Goal: Task Accomplishment & Management: Use online tool/utility

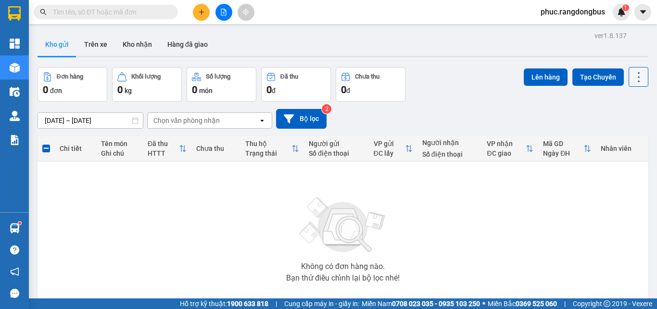
drag, startPoint x: 0, startPoint y: 0, endPoint x: 629, endPoint y: 81, distance: 634.3
click at [632, 81] on icon at bounding box center [638, 76] width 13 height 13
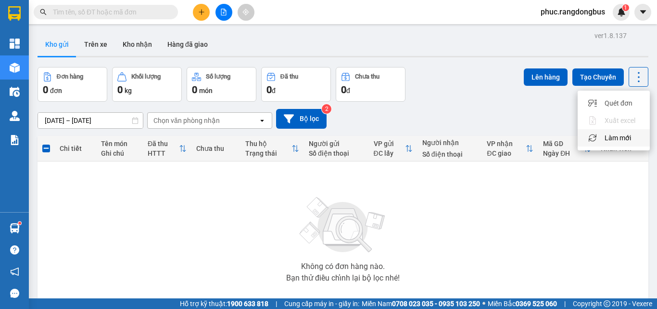
click at [624, 140] on span "Làm mới" at bounding box center [618, 138] width 26 height 10
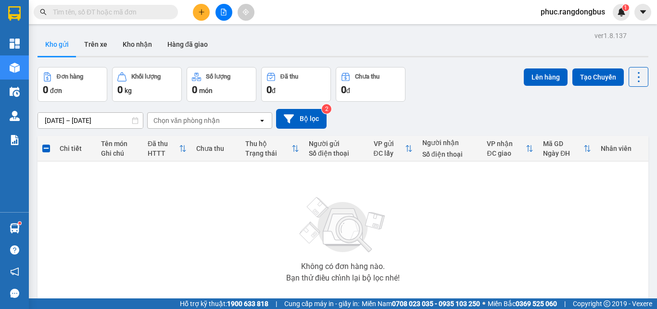
click at [201, 12] on icon "plus" at bounding box center [201, 12] width 5 height 0
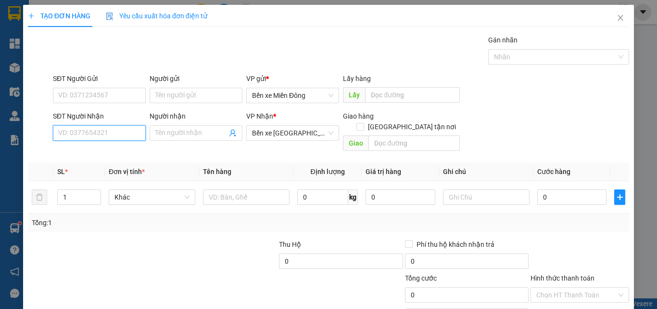
click at [101, 134] on input "SĐT Người Nhận" at bounding box center [99, 132] width 93 height 15
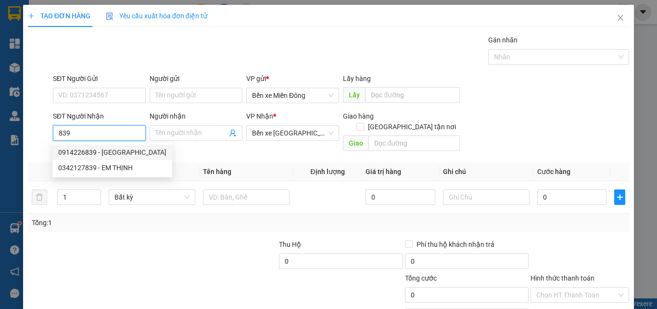
click at [114, 153] on div "0914226839 - [GEOGRAPHIC_DATA]" at bounding box center [112, 152] width 108 height 11
type input "0914226839"
type input "PH HÀ"
type input "250.000"
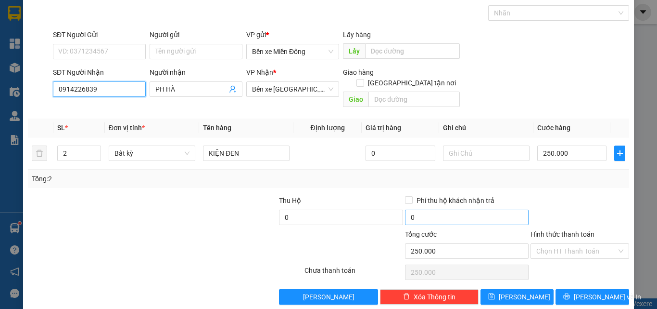
scroll to position [48, 0]
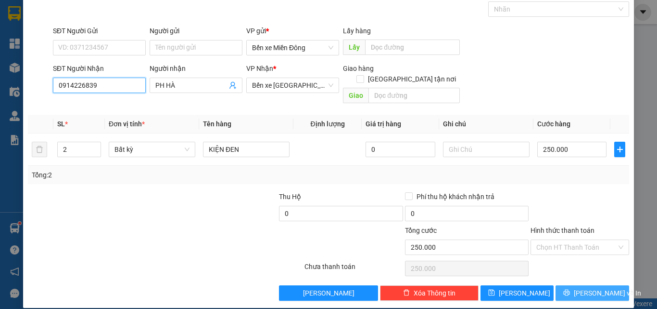
type input "0914226839"
click at [609, 285] on button "[PERSON_NAME] và In" at bounding box center [593, 292] width 74 height 15
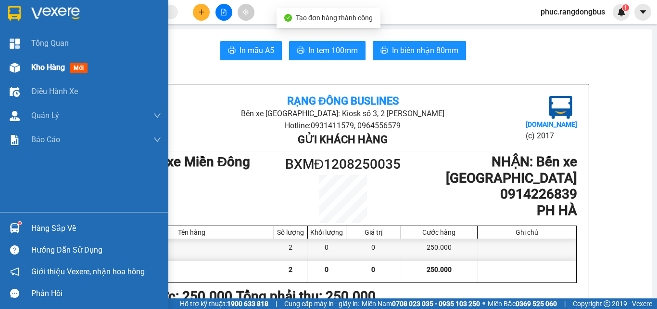
click at [72, 71] on span "mới" at bounding box center [79, 68] width 18 height 11
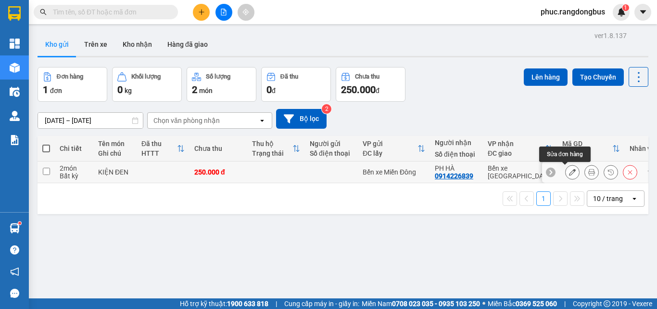
click at [569, 173] on icon at bounding box center [572, 171] width 7 height 7
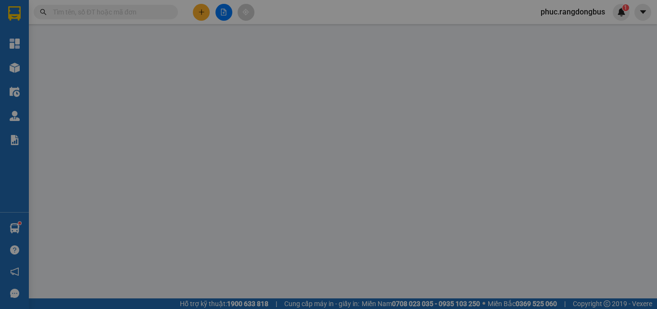
type input "0914226839"
type input "PH HÀ"
type input "250.000"
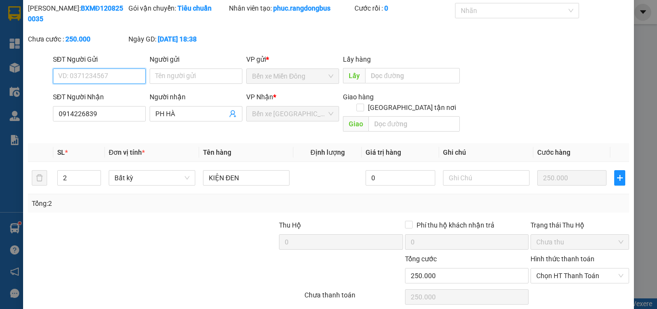
scroll to position [50, 0]
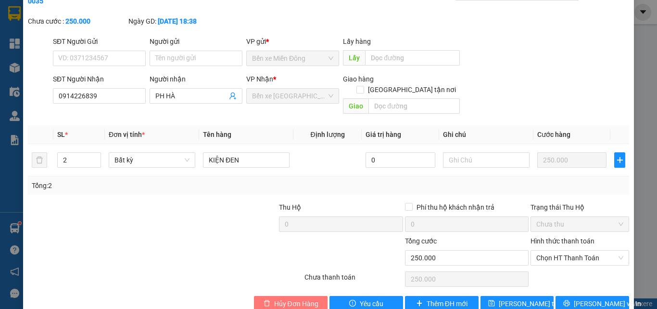
click at [277, 298] on span "Hủy Đơn Hàng" at bounding box center [296, 303] width 44 height 11
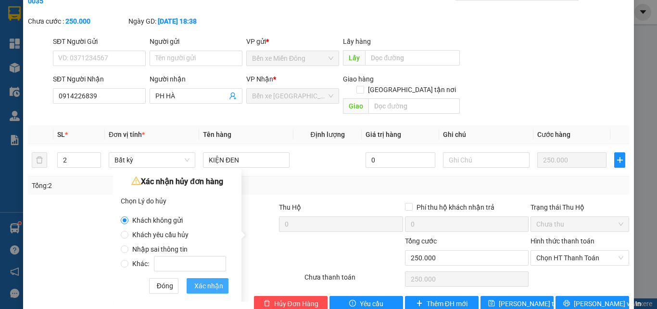
click at [215, 281] on span "Xác nhận" at bounding box center [208, 285] width 29 height 11
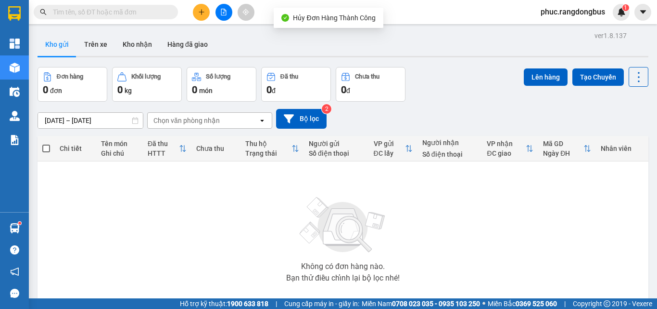
click at [206, 12] on button at bounding box center [201, 12] width 17 height 17
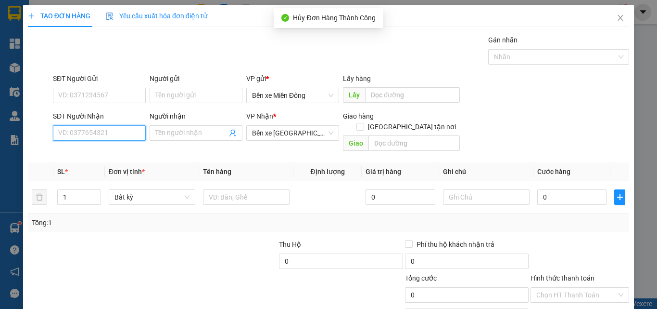
click at [119, 130] on input "SĐT Người Nhận" at bounding box center [99, 132] width 93 height 15
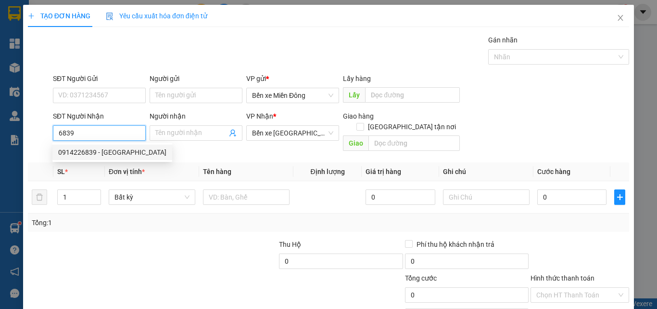
click at [124, 155] on div "0914226839 - [GEOGRAPHIC_DATA]" at bounding box center [112, 152] width 108 height 11
type input "0914226839"
type input "PH HÀ"
type input "250.000"
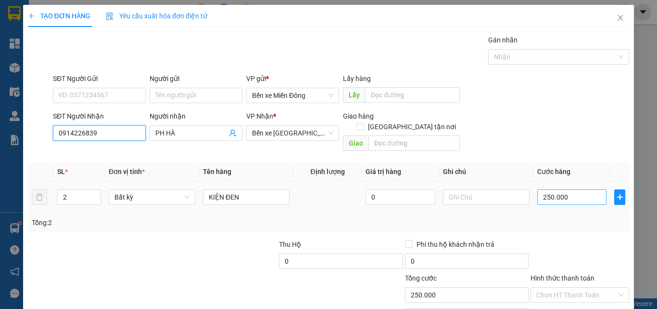
type input "0914226839"
click at [570, 189] on input "250.000" at bounding box center [572, 196] width 69 height 15
type input "0"
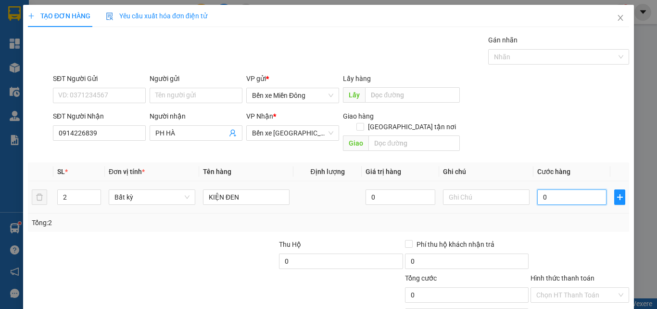
click at [538, 189] on input "0" at bounding box center [572, 196] width 69 height 15
type input "50"
type input "50.000"
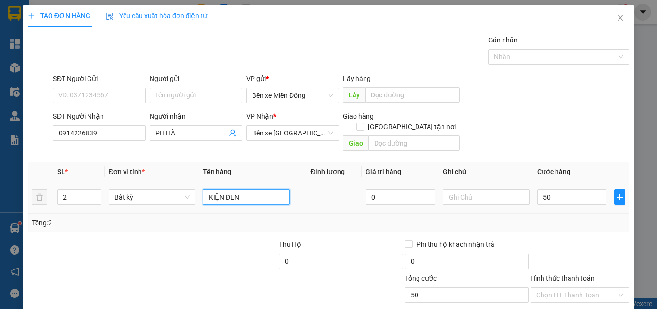
type input "50.000"
click at [266, 190] on input "KIỆN ĐEN" at bounding box center [246, 196] width 87 height 15
type input "K"
type input "HỘP GIẤY"
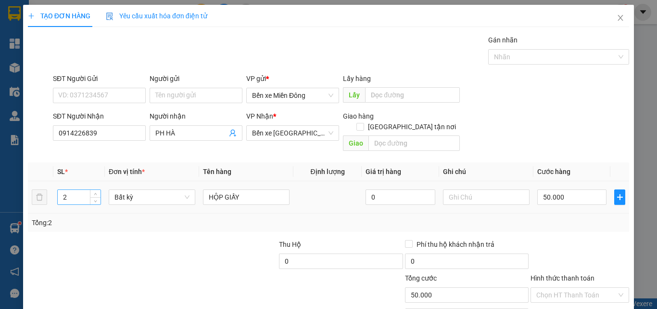
click at [88, 190] on input "2" at bounding box center [79, 197] width 43 height 14
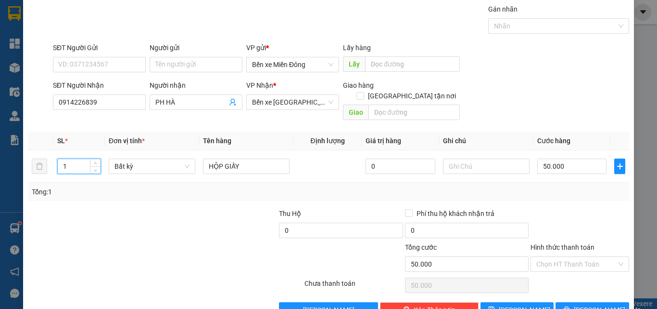
scroll to position [48, 0]
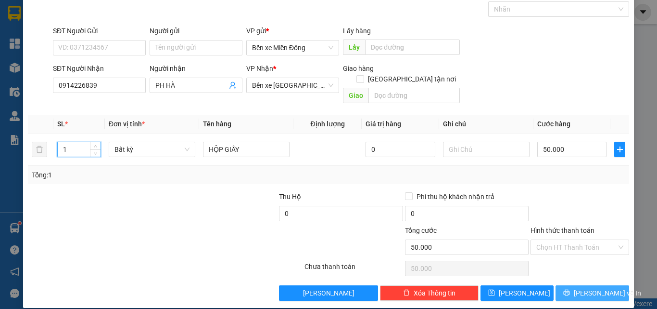
type input "1"
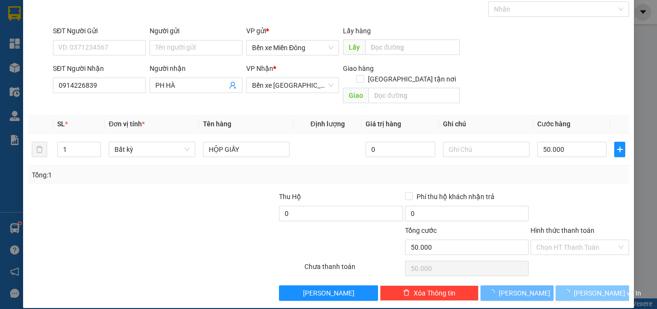
click at [594, 287] on span "[PERSON_NAME] và In" at bounding box center [607, 292] width 67 height 11
type input "0"
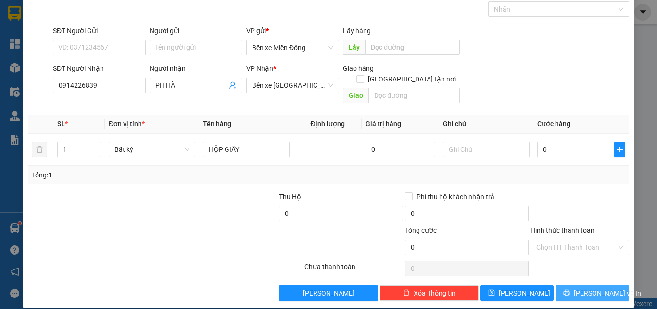
click at [584, 287] on span "[PERSON_NAME] và In" at bounding box center [607, 292] width 67 height 11
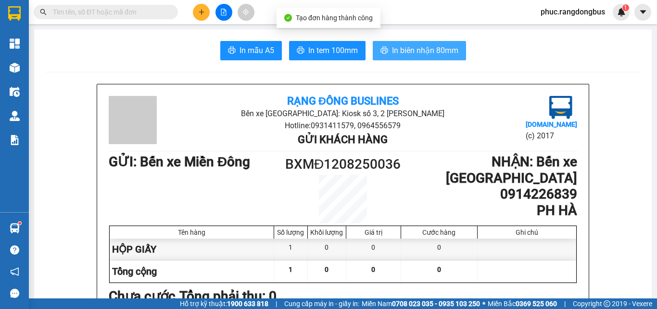
click at [430, 51] on span "In biên nhận 80mm" at bounding box center [425, 50] width 66 height 12
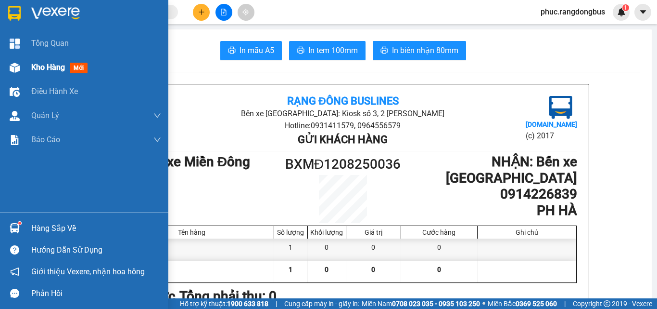
click at [65, 64] on span "Kho hàng" at bounding box center [48, 67] width 34 height 9
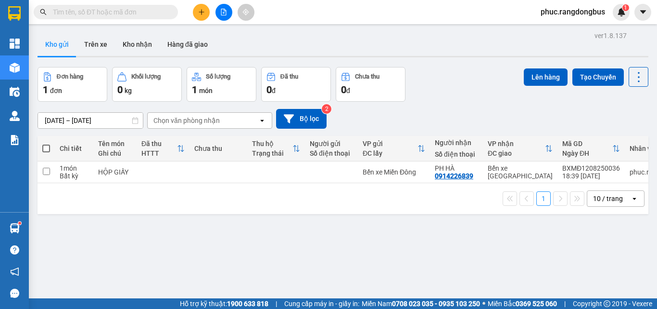
click at [47, 146] on span at bounding box center [46, 148] width 8 height 8
click at [46, 143] on input "checkbox" at bounding box center [46, 143] width 0 height 0
checkbox input "true"
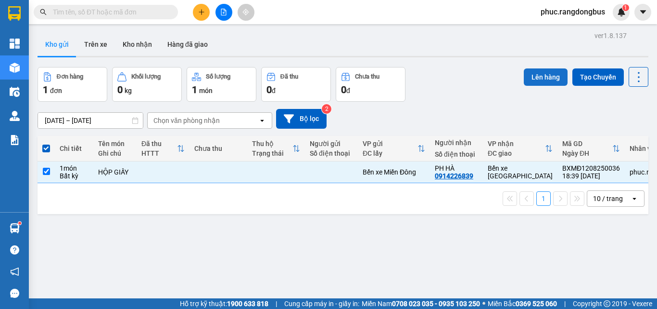
click at [535, 75] on button "Lên hàng" at bounding box center [546, 76] width 44 height 17
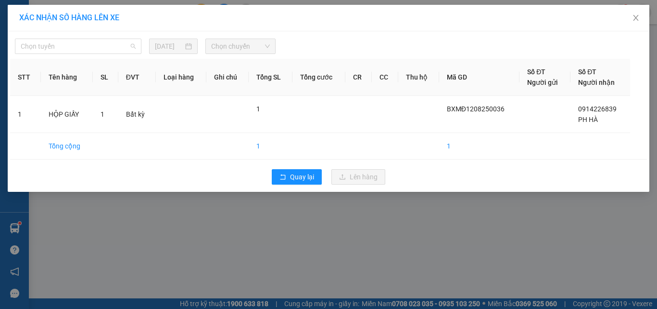
drag, startPoint x: 103, startPoint y: 45, endPoint x: 94, endPoint y: 80, distance: 36.5
click at [104, 45] on span "Chọn tuyến" at bounding box center [78, 46] width 115 height 14
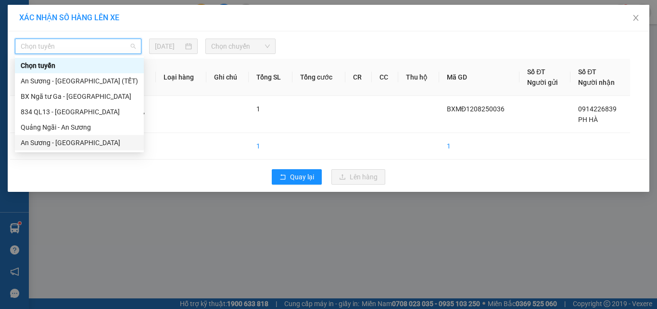
click at [78, 142] on div "An Sương - [GEOGRAPHIC_DATA]" at bounding box center [79, 142] width 117 height 11
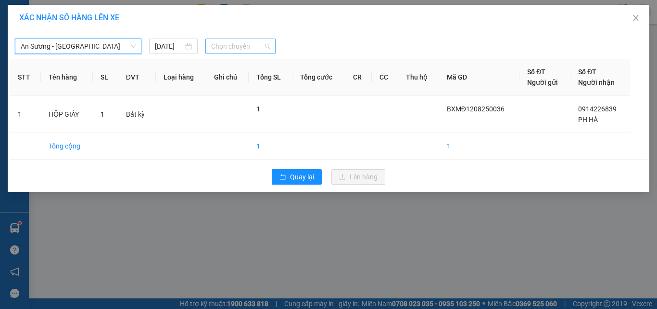
click at [252, 43] on span "Chọn chuyến" at bounding box center [240, 46] width 59 height 14
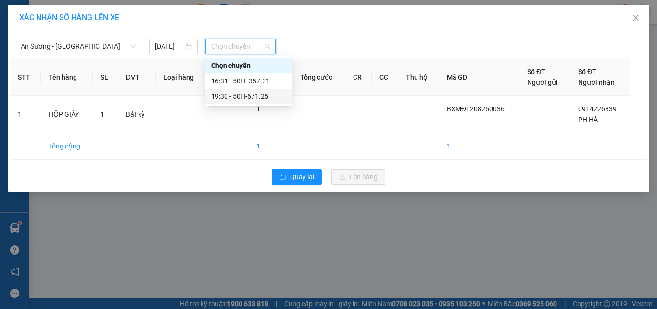
click at [273, 92] on div "19:30 - 50H-671.25" at bounding box center [248, 96] width 75 height 11
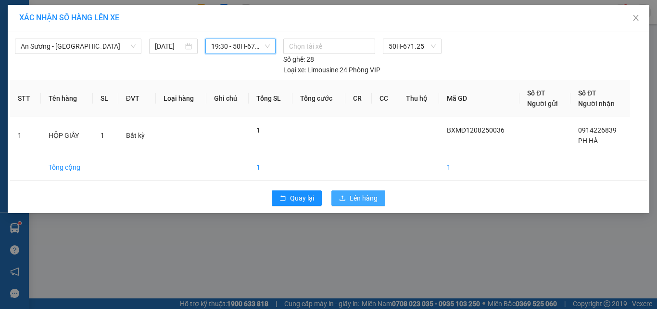
click at [378, 199] on button "Lên hàng" at bounding box center [359, 197] width 54 height 15
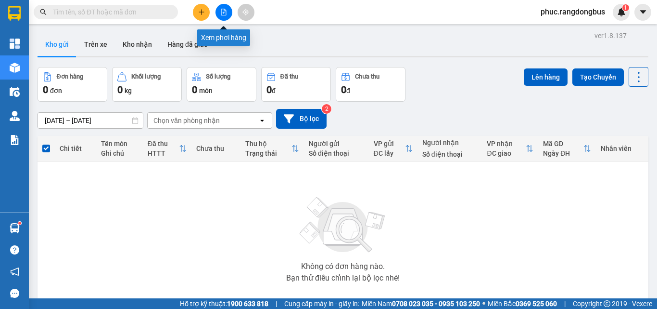
click at [225, 15] on icon "file-add" at bounding box center [223, 12] width 5 height 7
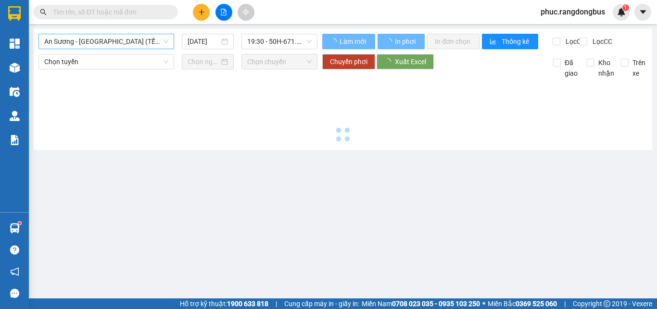
click at [132, 42] on span "An Sương - [GEOGRAPHIC_DATA] (TẾT)" at bounding box center [106, 41] width 124 height 14
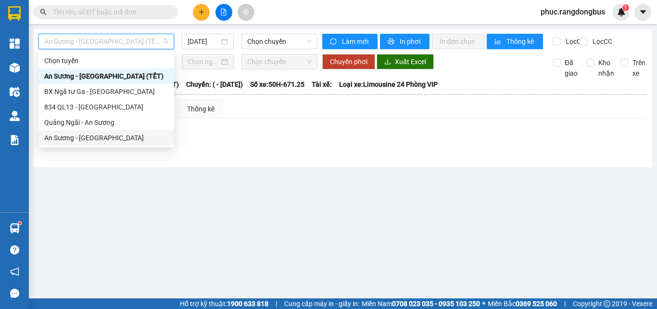
click at [124, 142] on div "An Sương - [GEOGRAPHIC_DATA]" at bounding box center [106, 137] width 124 height 11
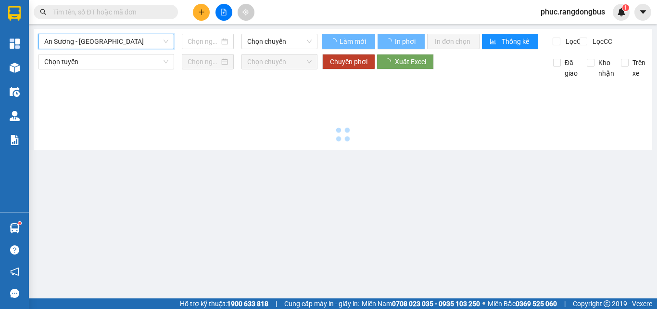
type input "[DATE]"
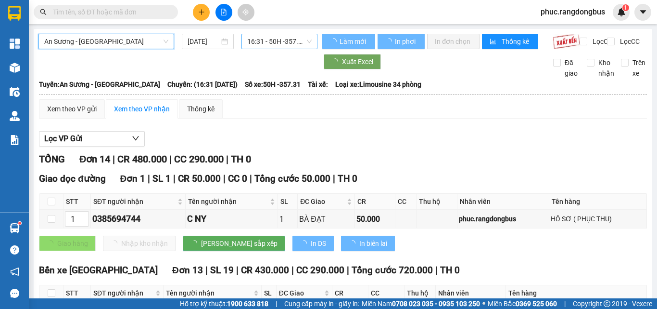
click at [281, 41] on span "16:31 - 50H -357.31" at bounding box center [279, 41] width 64 height 14
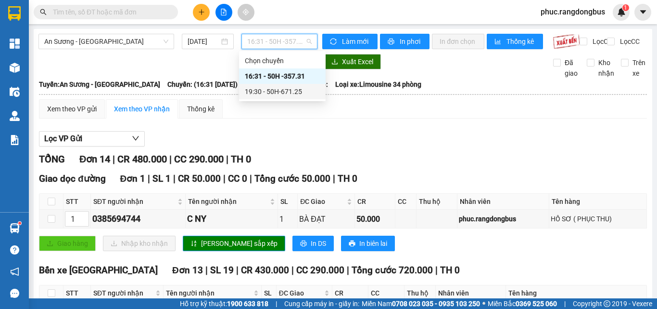
click at [301, 96] on div "19:30 - 50H-671.25" at bounding box center [282, 91] width 75 height 11
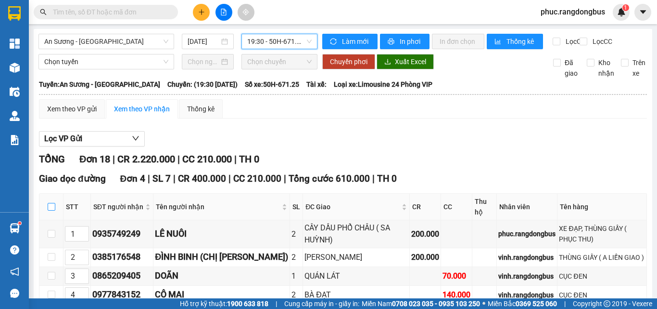
click at [51, 210] on input "checkbox" at bounding box center [52, 207] width 8 height 8
checkbox input "true"
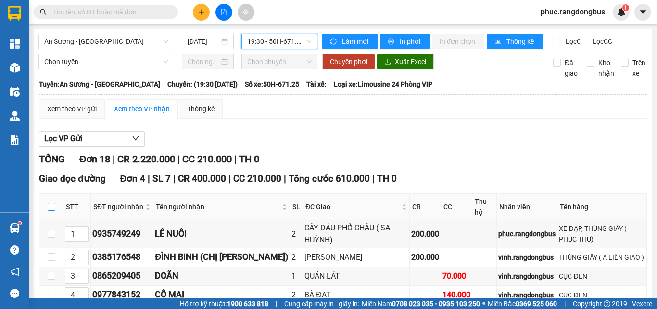
checkbox input "true"
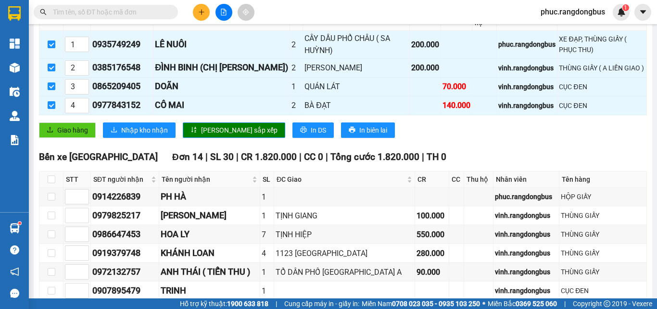
scroll to position [193, 0]
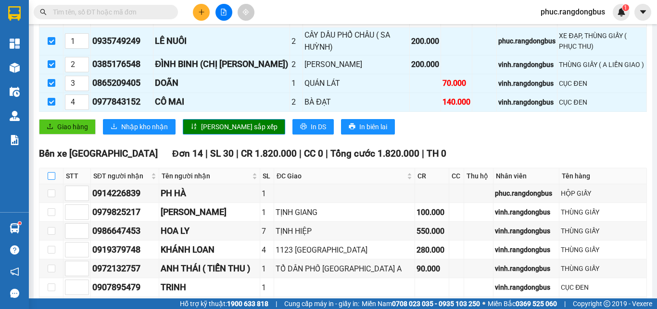
click at [54, 180] on input "checkbox" at bounding box center [52, 176] width 8 height 8
checkbox input "true"
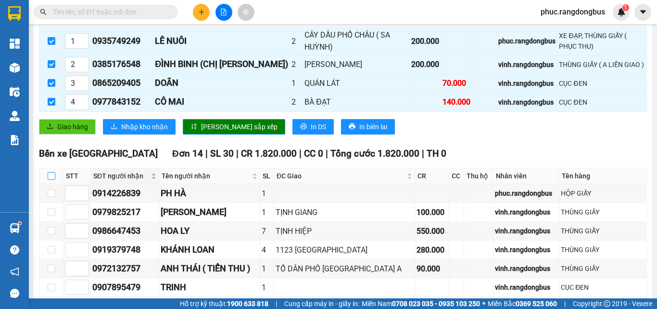
checkbox input "true"
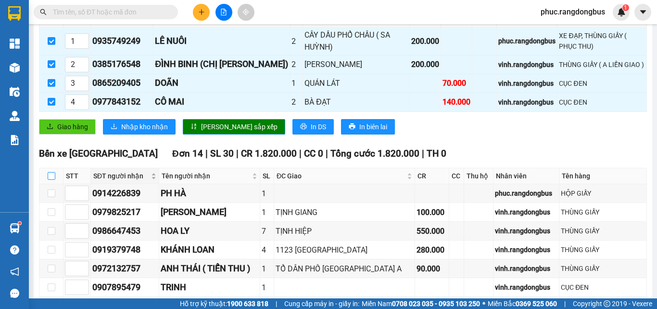
checkbox input "true"
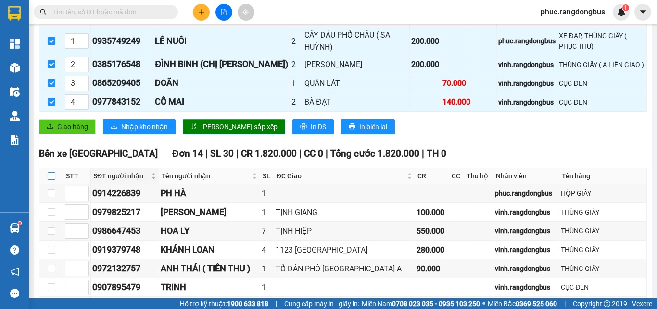
checkbox input "true"
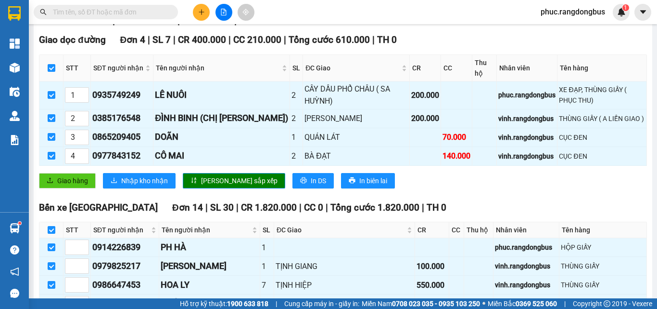
scroll to position [0, 0]
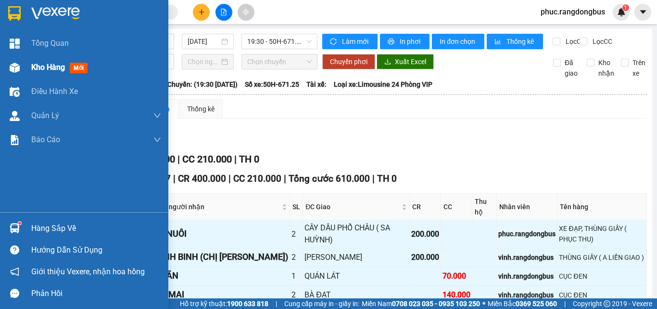
click at [51, 66] on span "Kho hàng" at bounding box center [48, 67] width 34 height 9
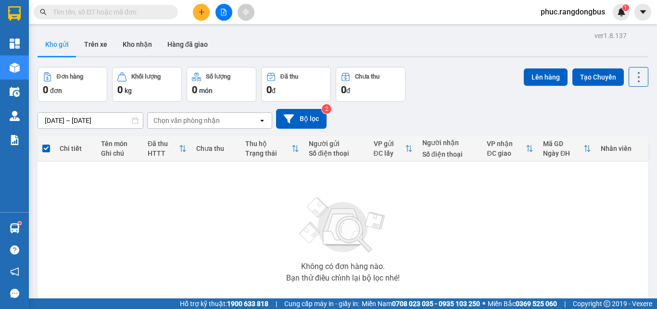
click at [227, 9] on button at bounding box center [224, 12] width 17 height 17
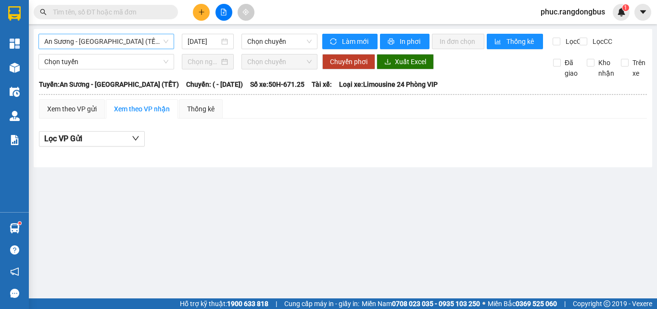
click at [85, 46] on span "An Sương - [GEOGRAPHIC_DATA] (TẾT)" at bounding box center [106, 41] width 124 height 14
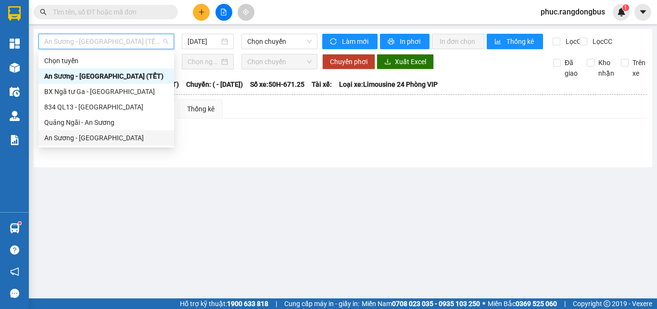
click at [88, 141] on div "An Sương - [GEOGRAPHIC_DATA]" at bounding box center [106, 137] width 124 height 11
type input "[DATE]"
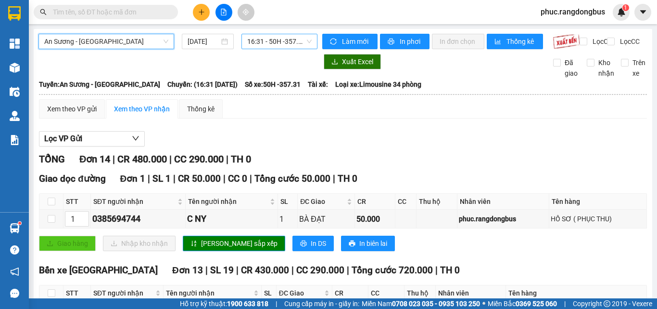
click at [280, 35] on span "16:31 - 50H -357.31" at bounding box center [279, 41] width 64 height 14
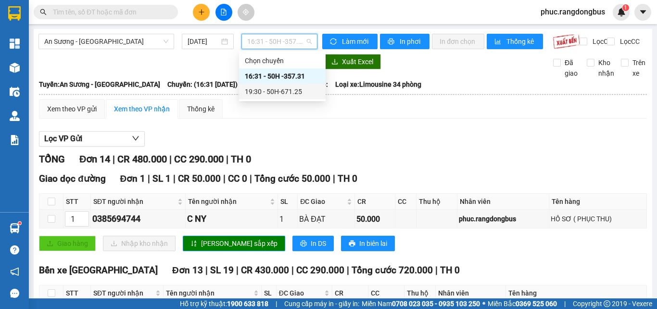
click at [284, 88] on div "19:30 - 50H-671.25" at bounding box center [282, 91] width 75 height 11
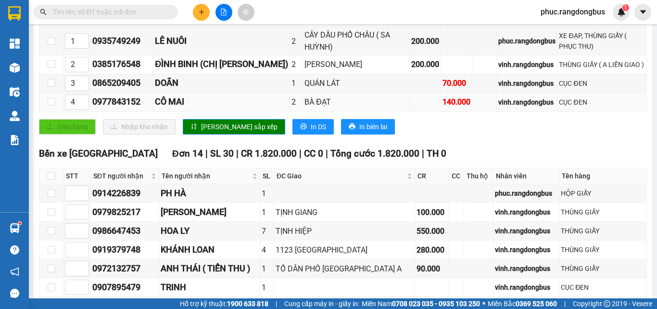
scroll to position [96, 0]
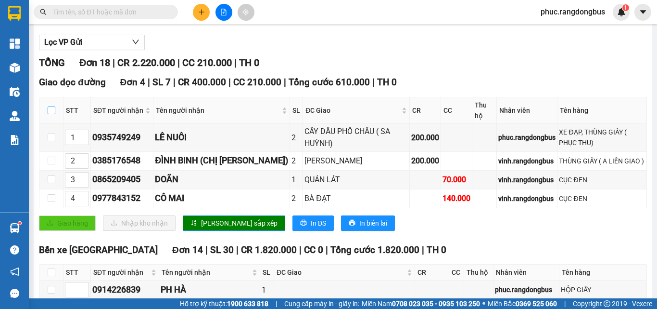
click at [53, 114] on input "checkbox" at bounding box center [52, 110] width 8 height 8
checkbox input "true"
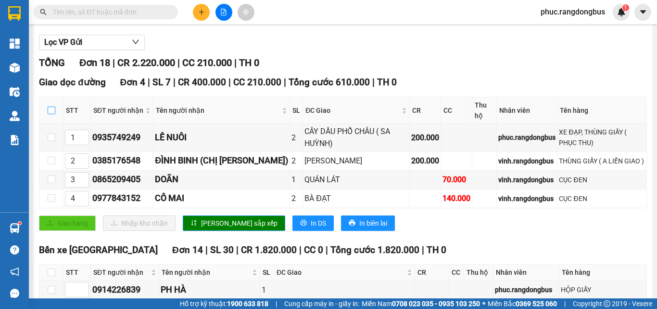
checkbox input "true"
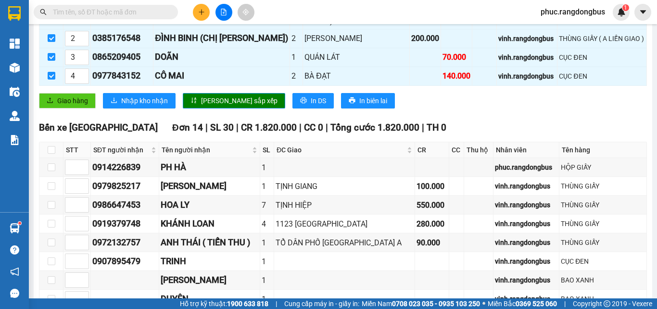
scroll to position [241, 0]
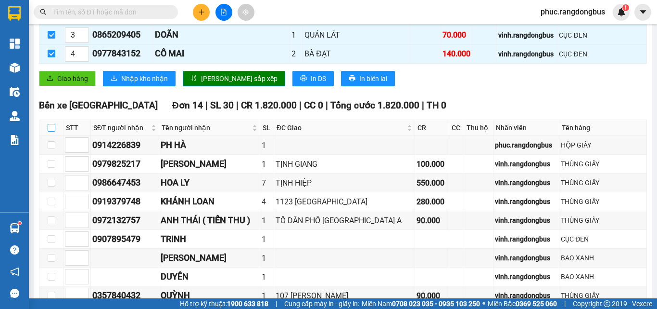
click at [52, 131] on input "checkbox" at bounding box center [52, 128] width 8 height 8
checkbox input "true"
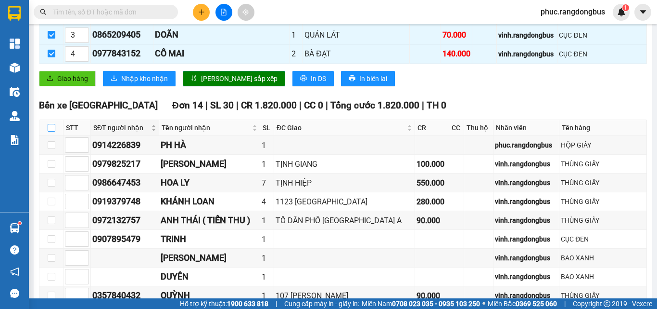
checkbox input "true"
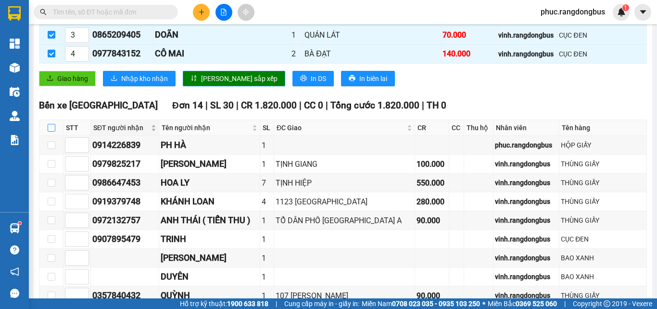
checkbox input "true"
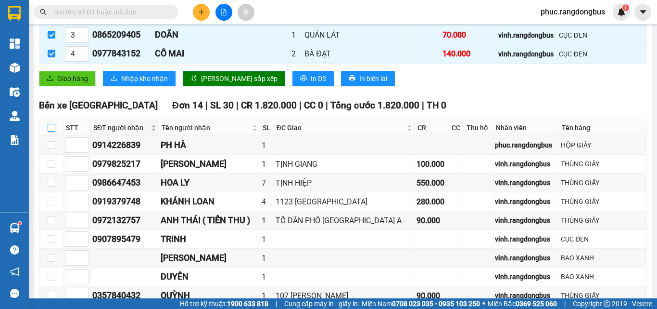
checkbox input "true"
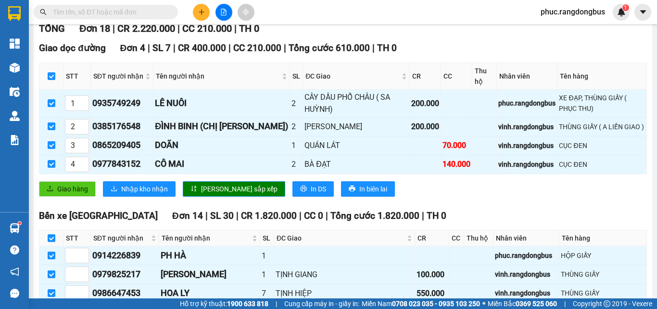
scroll to position [0, 0]
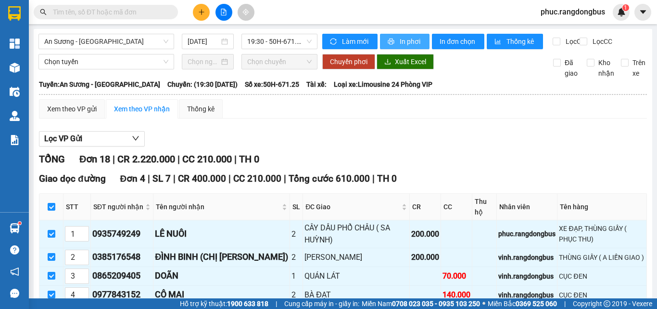
click at [395, 44] on button "In phơi" at bounding box center [405, 41] width 50 height 15
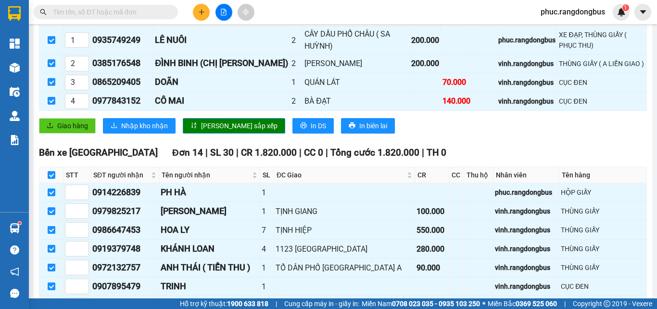
scroll to position [399, 0]
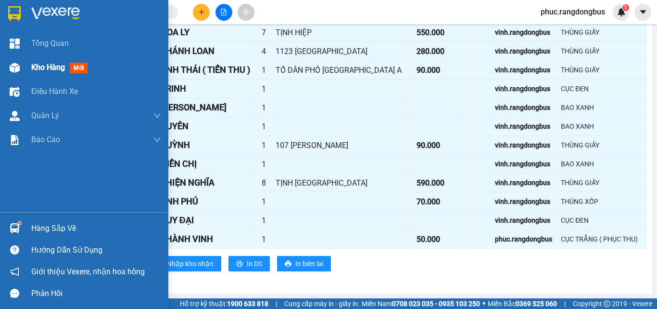
click at [63, 65] on span "Kho hàng" at bounding box center [48, 67] width 34 height 9
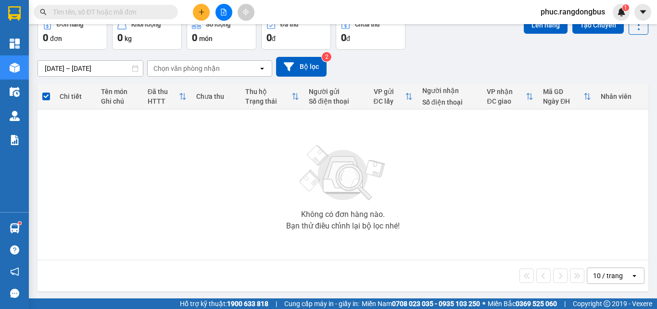
scroll to position [53, 0]
